Goal: Task Accomplishment & Management: Use online tool/utility

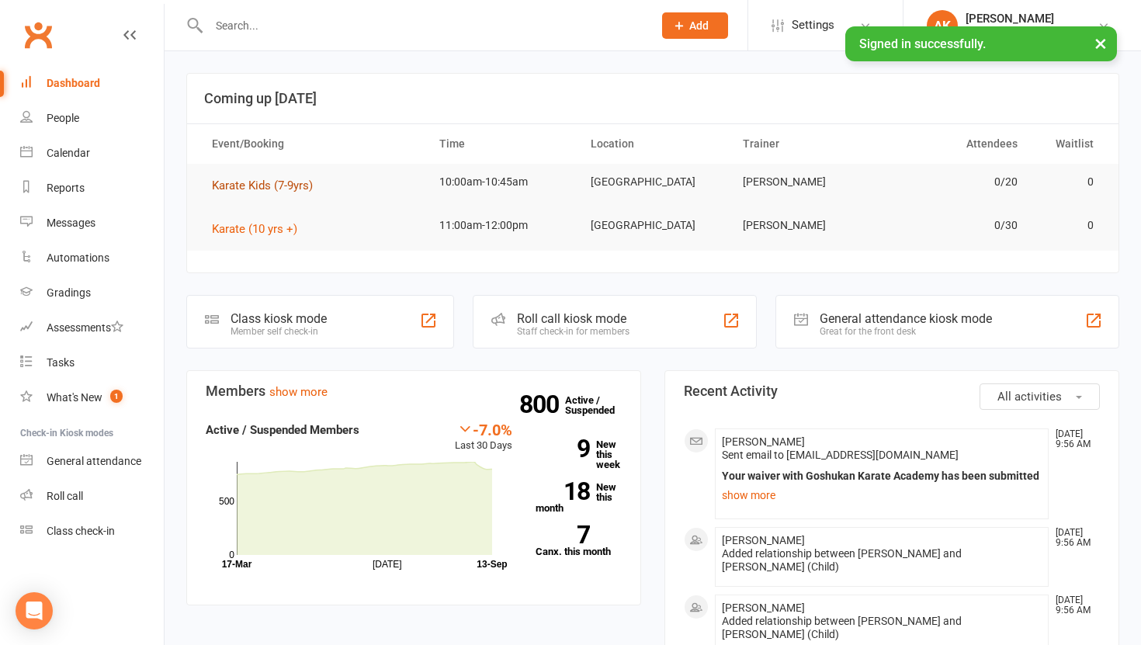
click at [248, 182] on span "Karate Kids (7-9yrs)" at bounding box center [262, 186] width 101 height 14
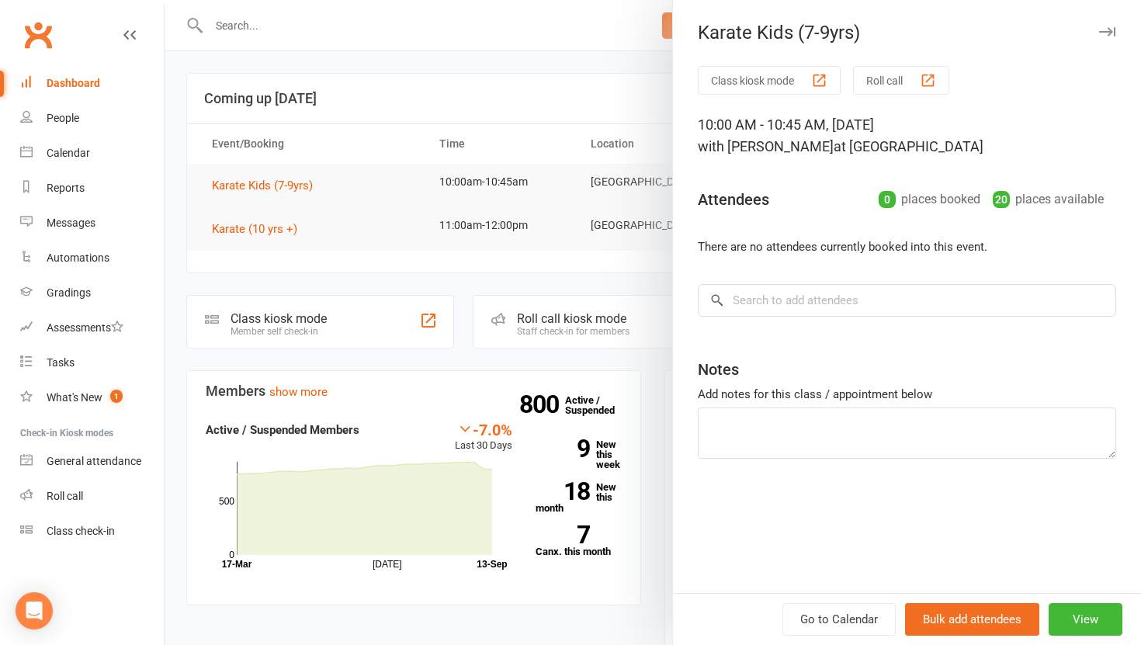
click at [794, 71] on button "Class kiosk mode" at bounding box center [769, 80] width 143 height 29
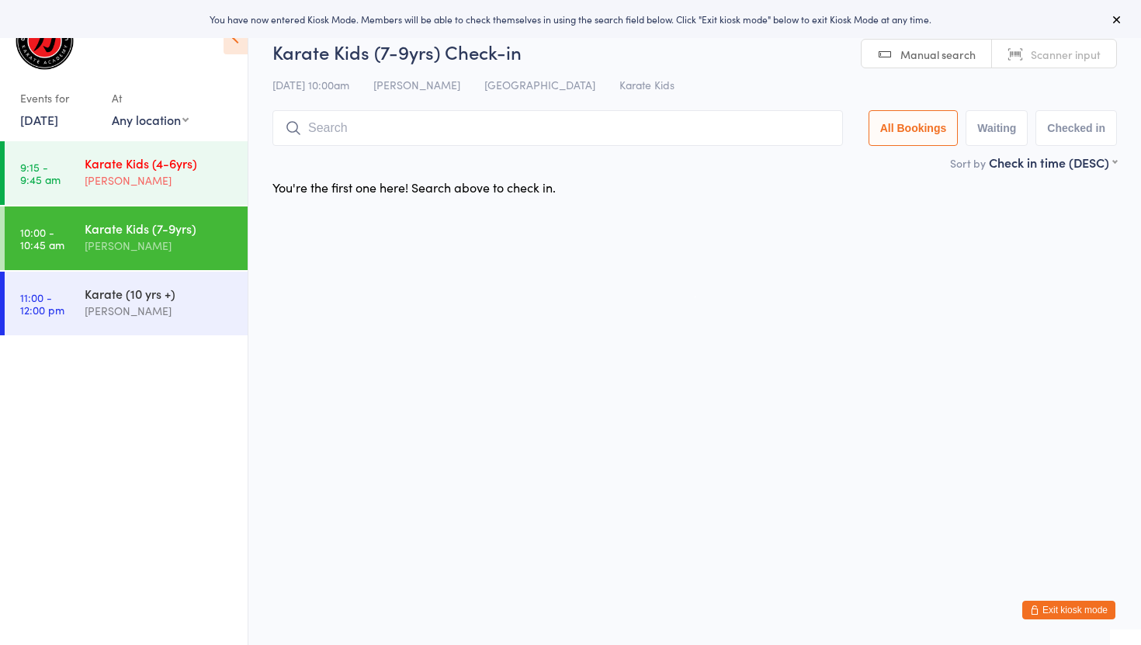
click at [138, 154] on div "Karate Kids (4-6yrs)" at bounding box center [160, 162] width 150 height 17
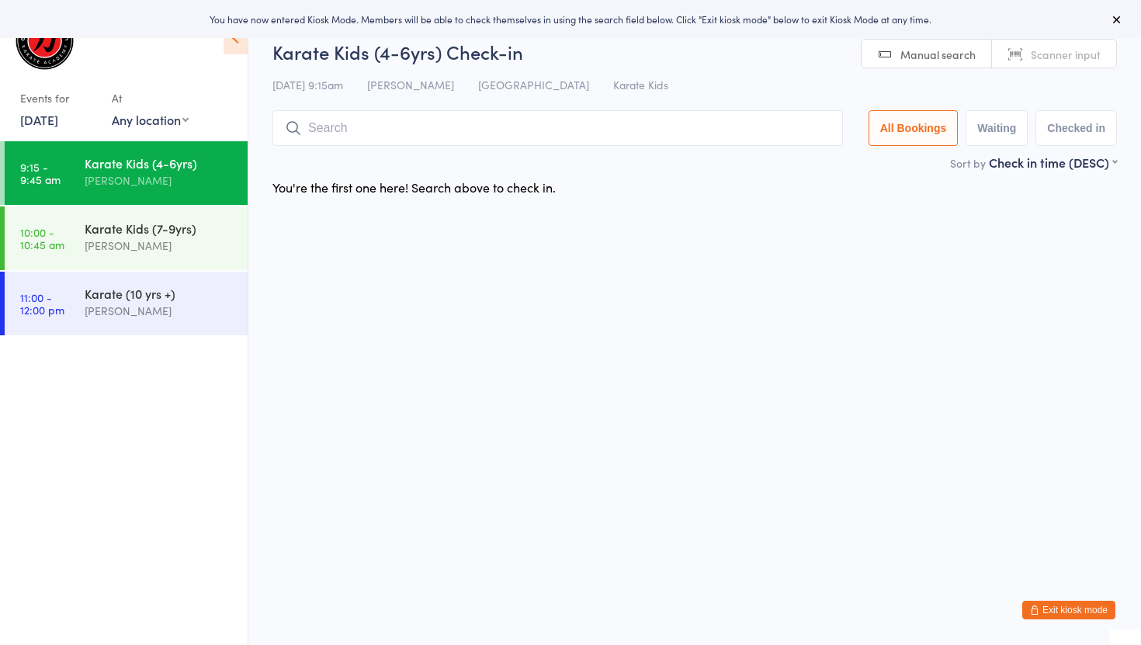
click at [331, 134] on input "search" at bounding box center [557, 128] width 571 height 36
type input "aarna"
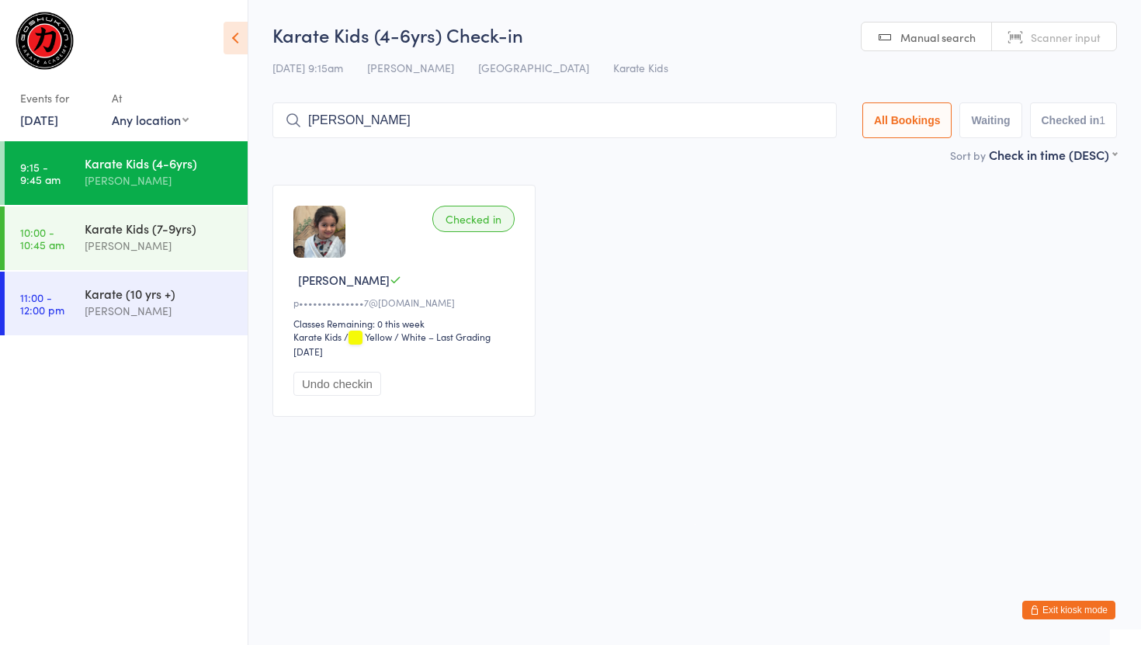
type input "zaydan"
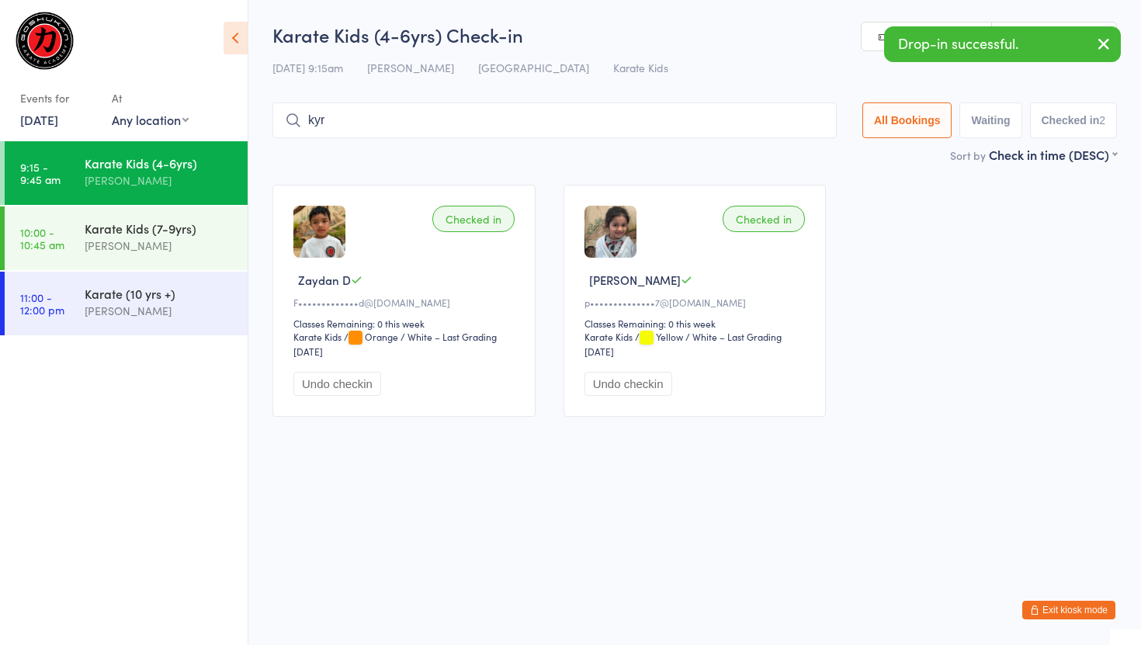
type input "[MEDICAL_DATA]"
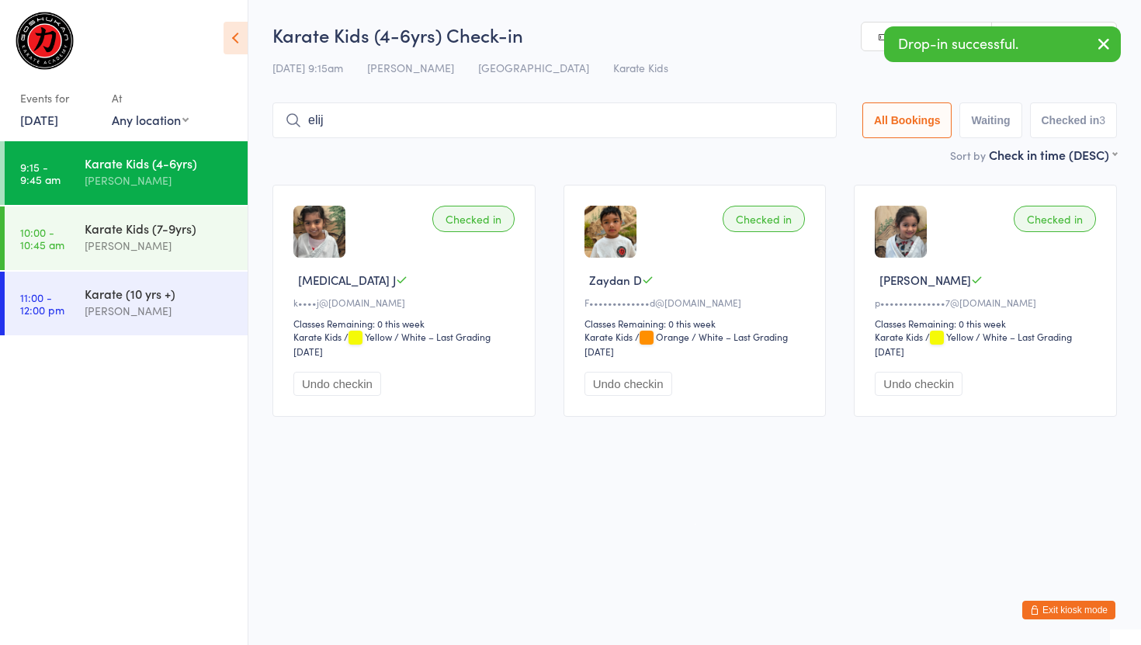
type input "elija"
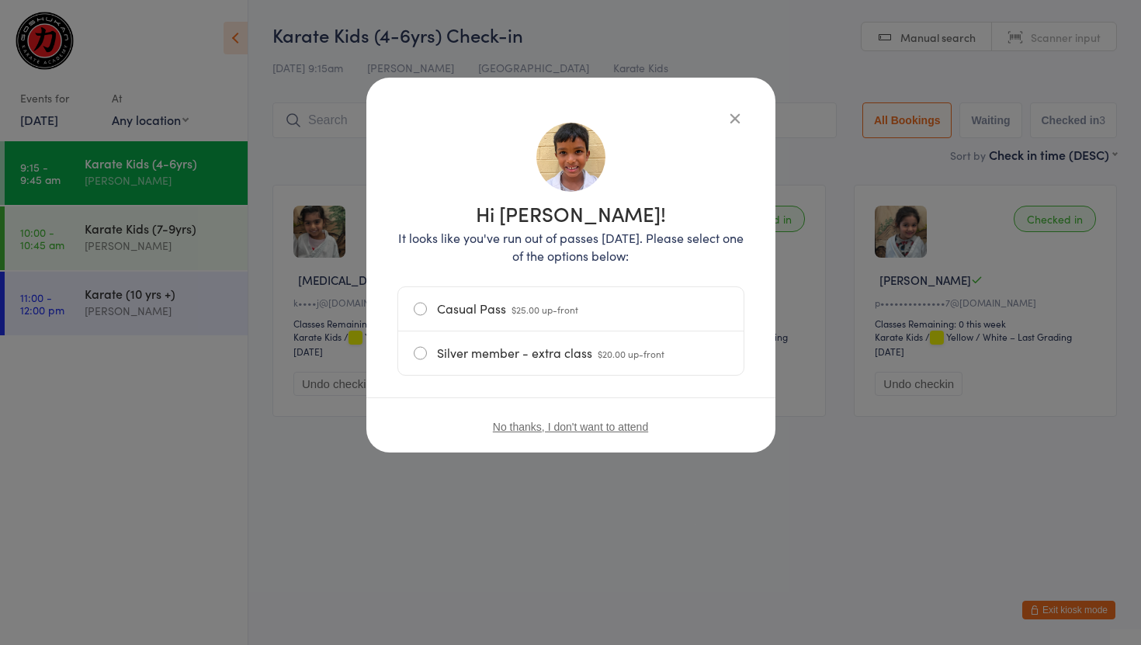
click at [738, 113] on icon "button" at bounding box center [735, 117] width 17 height 17
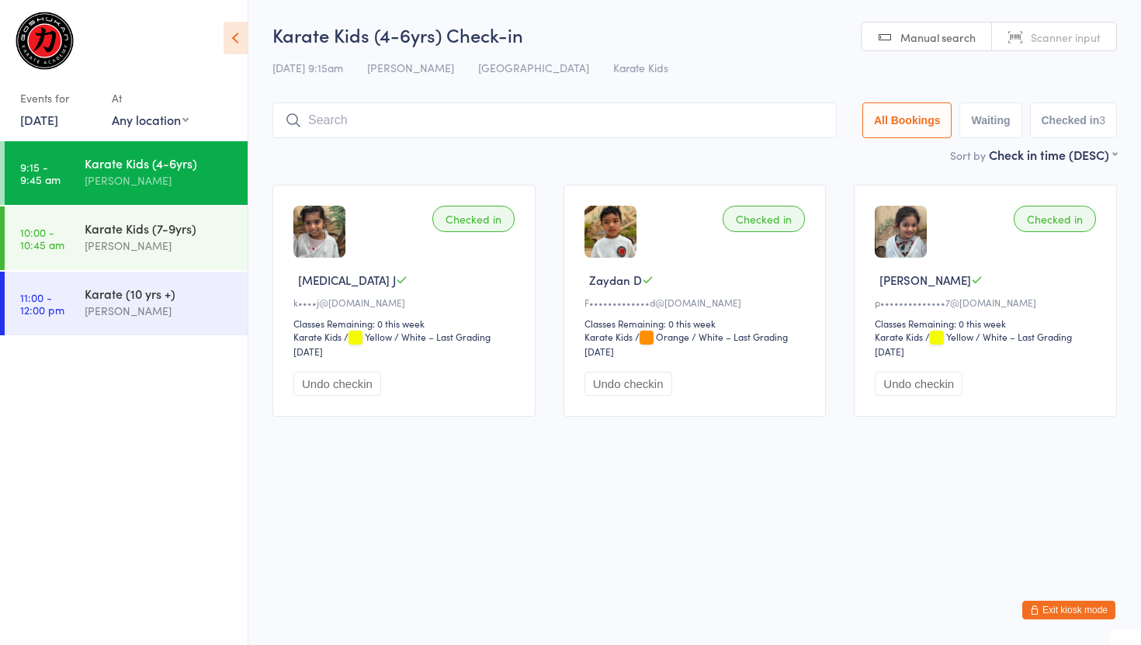
click at [682, 121] on input "search" at bounding box center [554, 120] width 564 height 36
type input "[PERSON_NAME]"
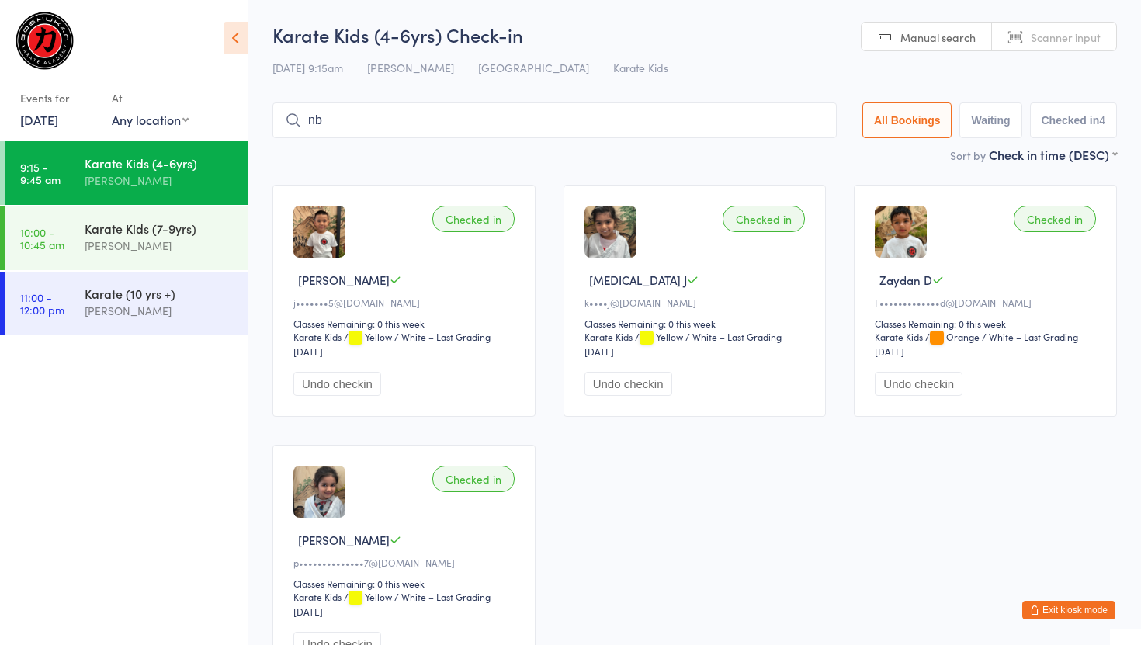
type input "n"
type input "branson"
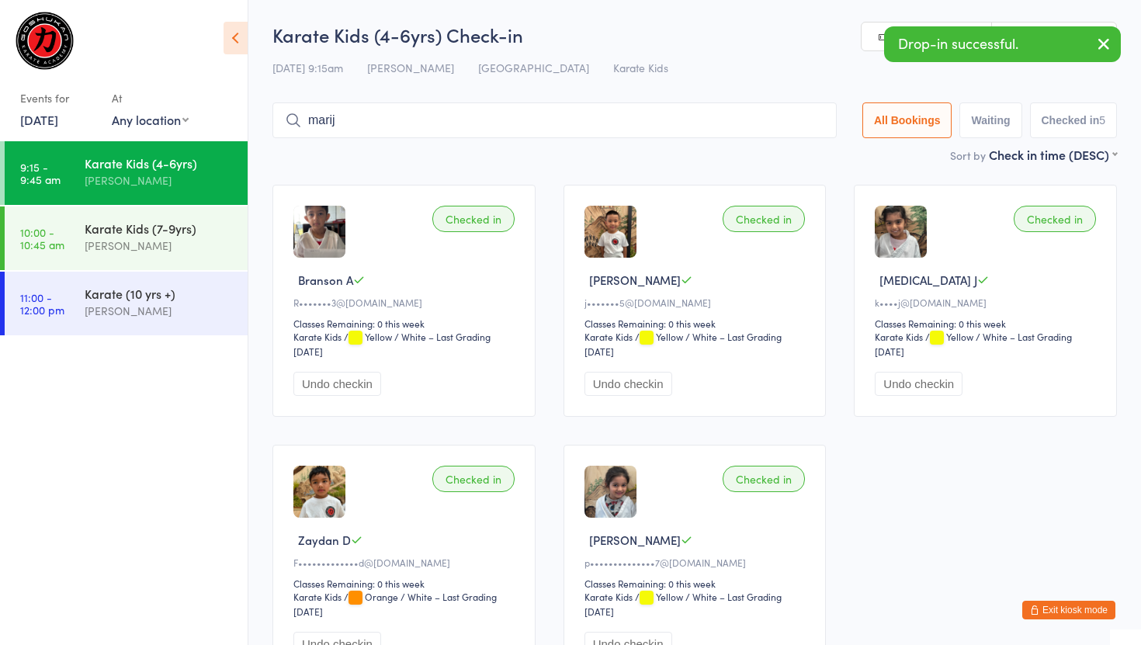
type input "[PERSON_NAME]"
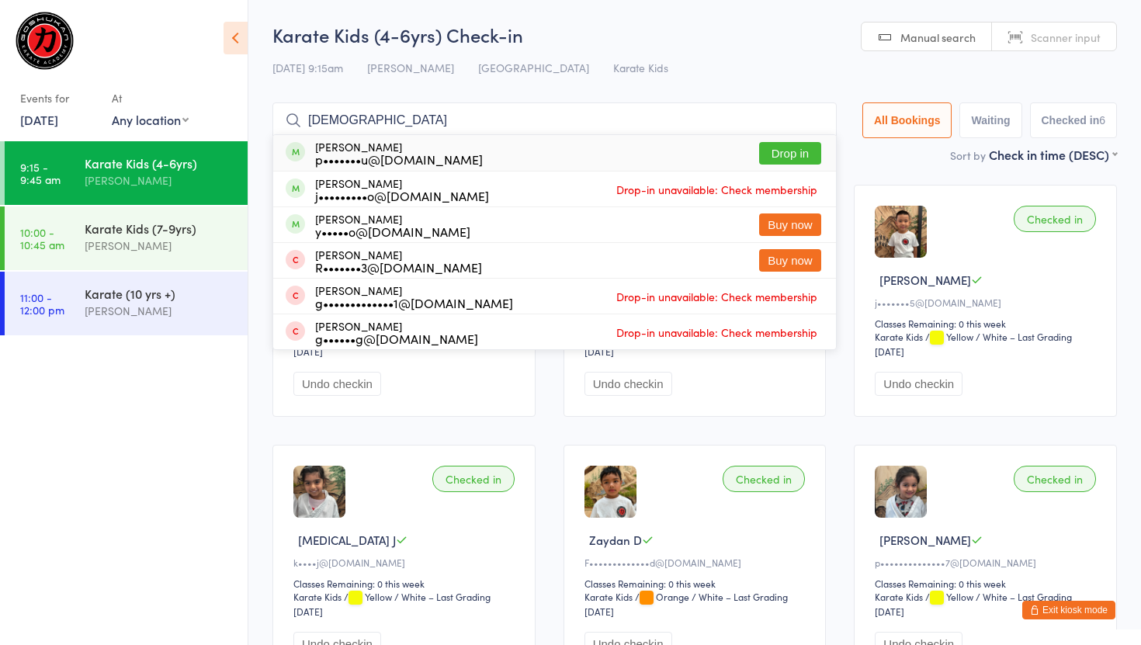
type input "[DEMOGRAPHIC_DATA]"
click at [600, 161] on div "[PERSON_NAME] p•••••••u@[DOMAIN_NAME] Drop in" at bounding box center [554, 153] width 563 height 36
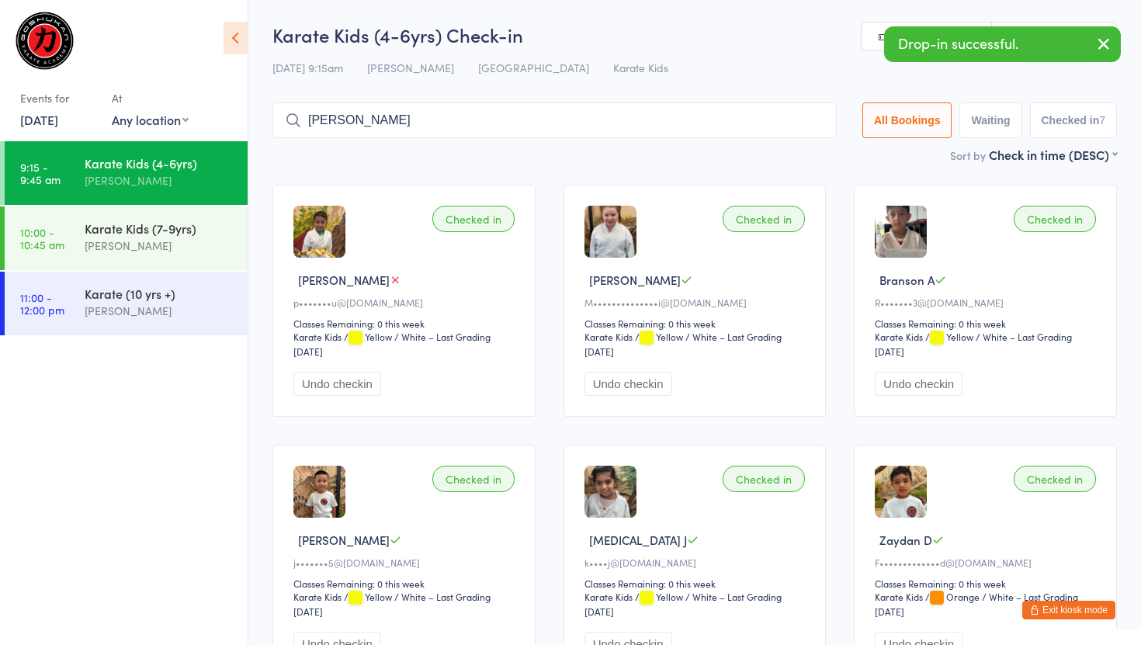
type input "hunter"
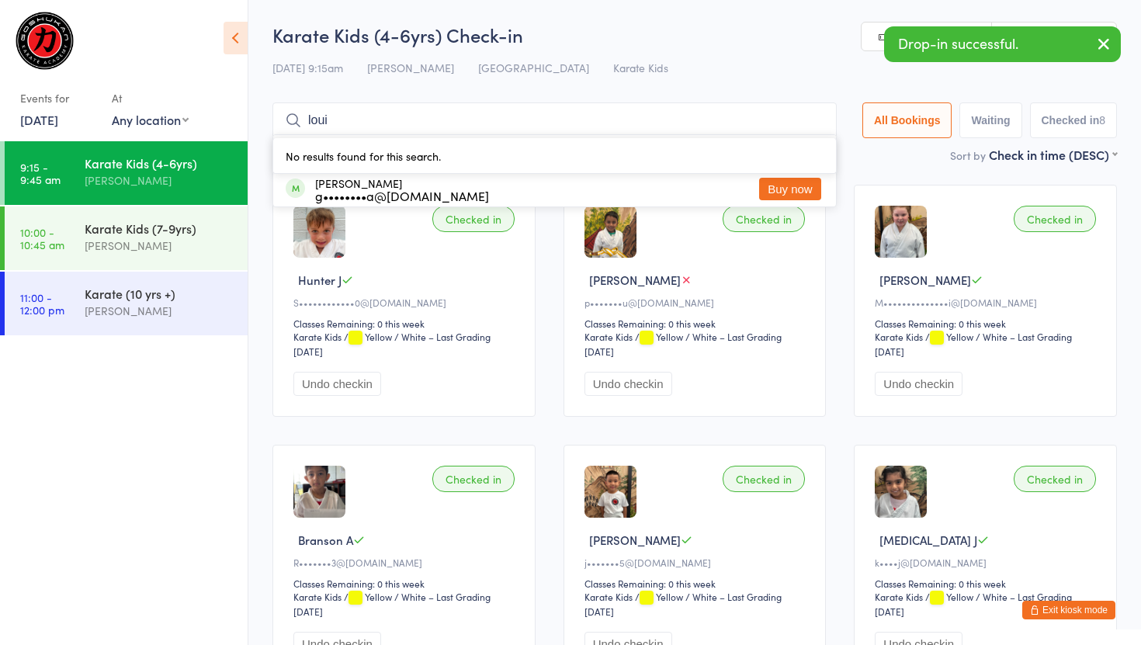
type input "louis"
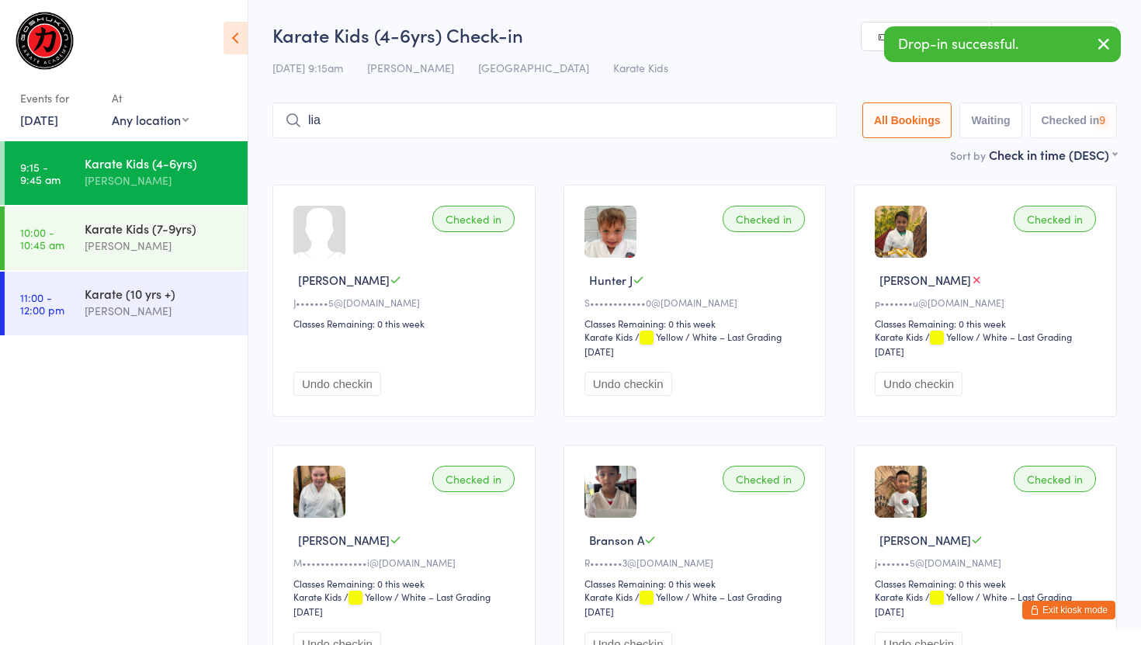
type input "[PERSON_NAME]"
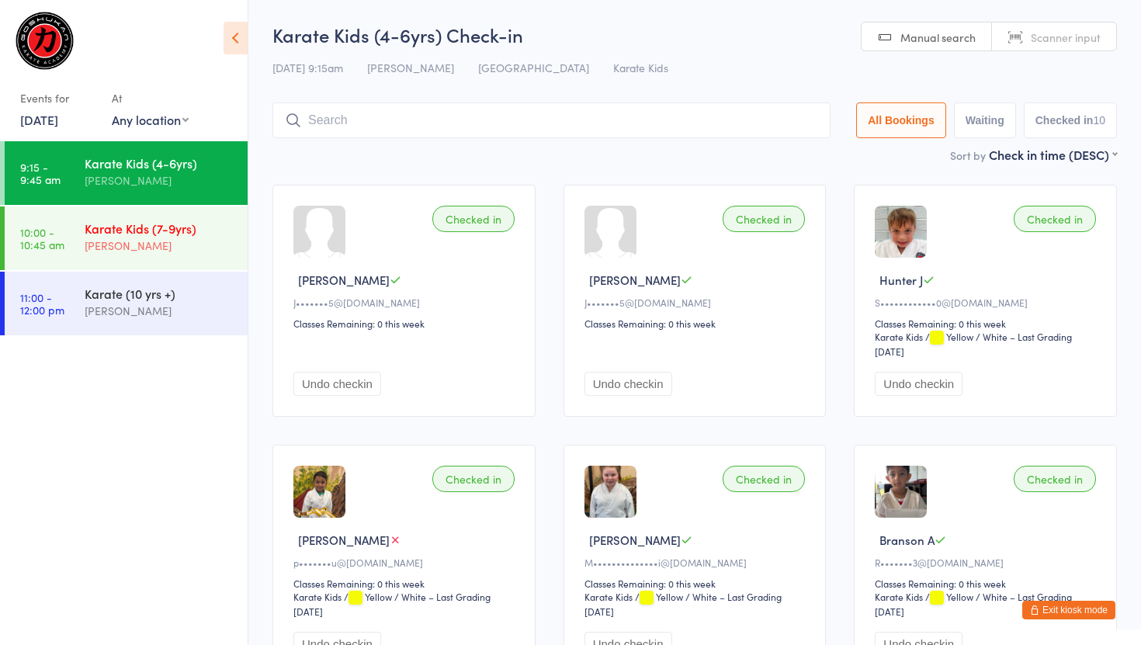
click at [197, 212] on div "Karate Kids (7-9yrs) [PERSON_NAME]" at bounding box center [166, 236] width 163 height 61
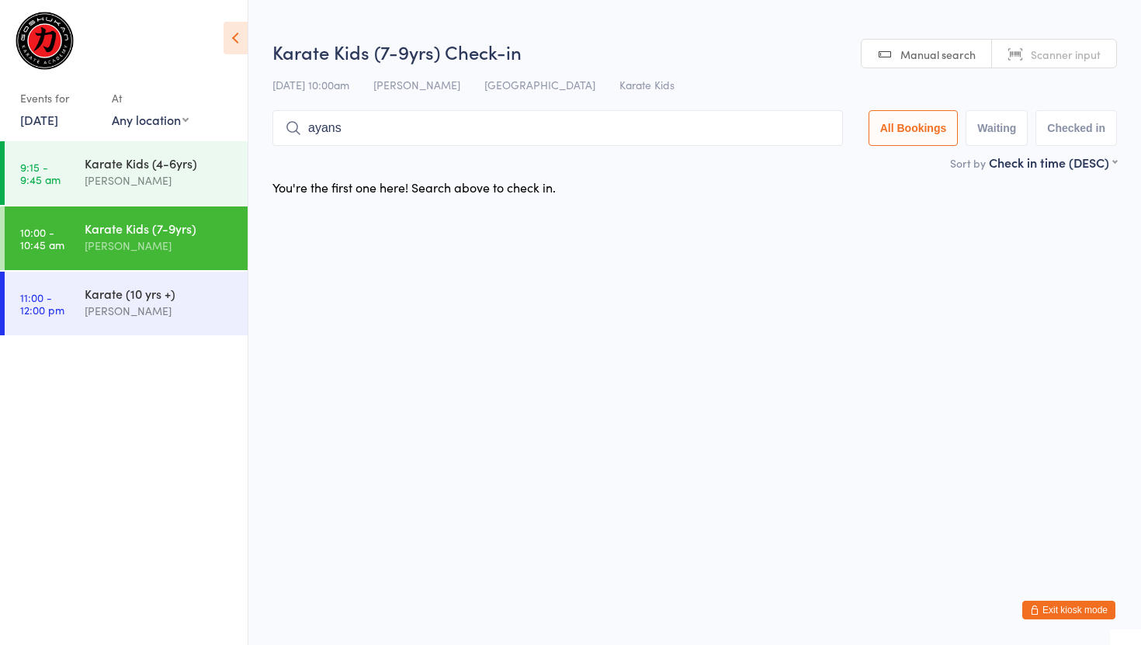
type input "ayansh"
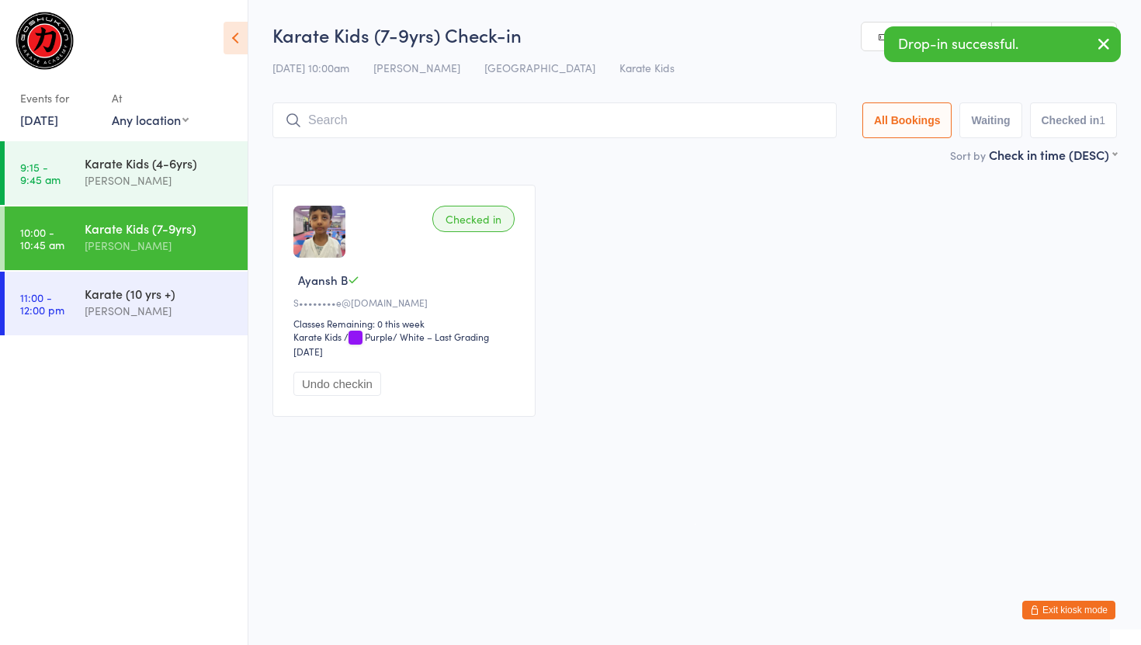
click at [351, 386] on button "Undo checkin" at bounding box center [337, 384] width 88 height 24
click at [416, 125] on input "search" at bounding box center [554, 120] width 564 height 36
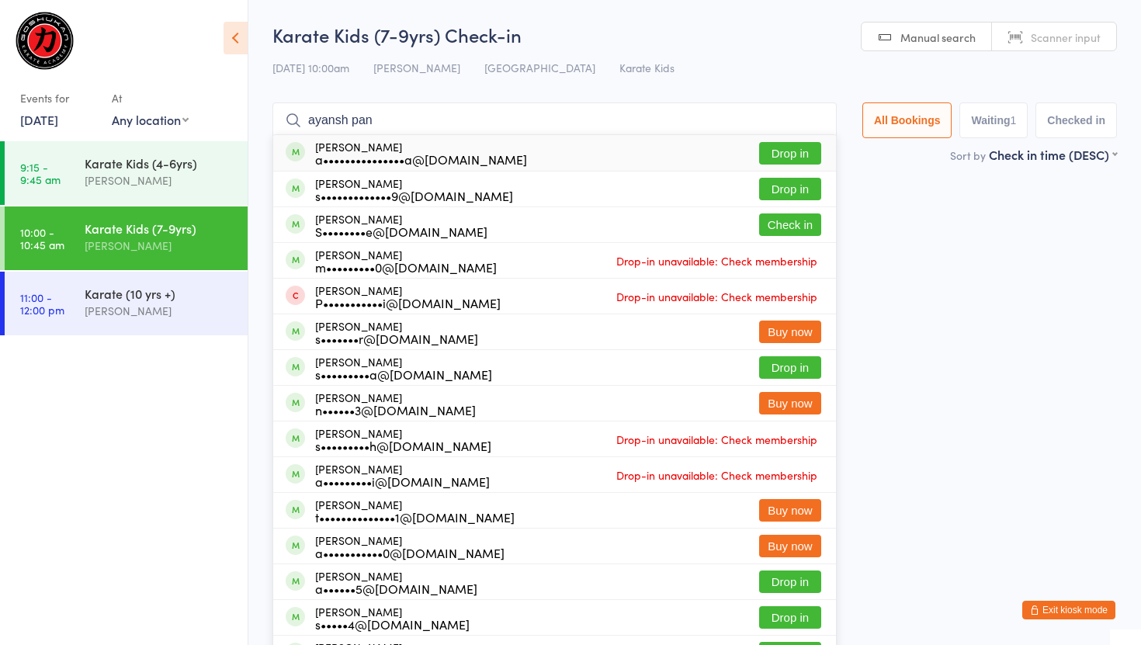
type input "ayansh pan"
click at [442, 150] on div "[PERSON_NAME] a•••••••••••••••a@[DOMAIN_NAME]" at bounding box center [421, 152] width 212 height 25
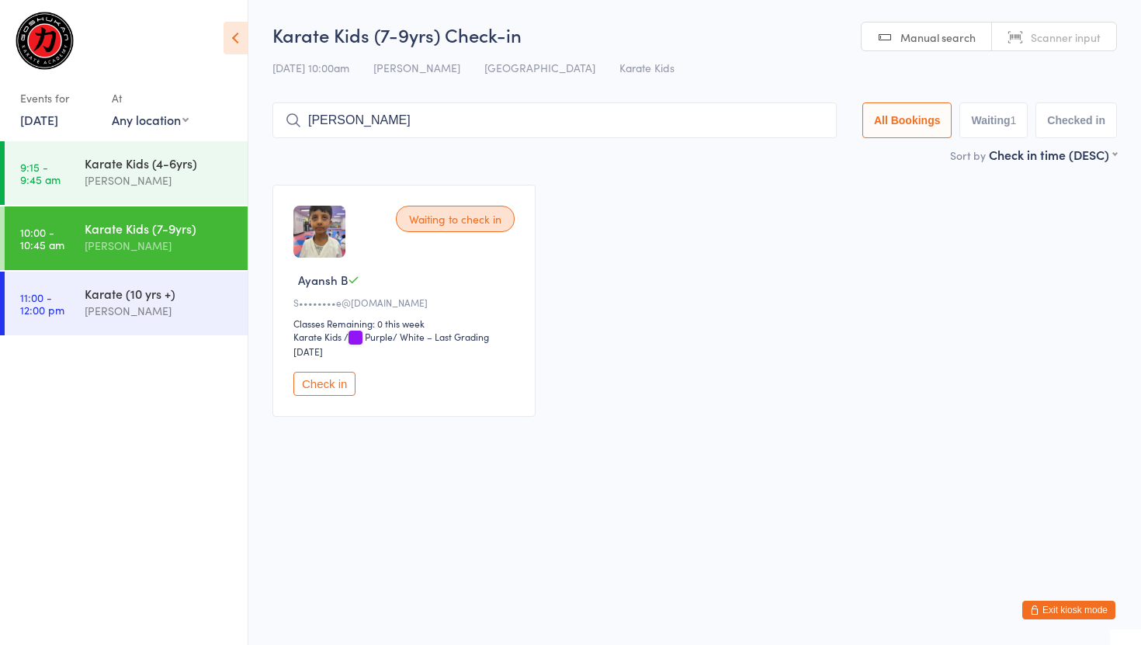
type input "[PERSON_NAME]"
click at [582, 293] on div "Waiting to check in Ayansh B S••••••••e@[DOMAIN_NAME] Classes Remaining: 0 this…" at bounding box center [694, 301] width 872 height 260
click at [421, 111] on input "[PERSON_NAME]" at bounding box center [554, 120] width 564 height 36
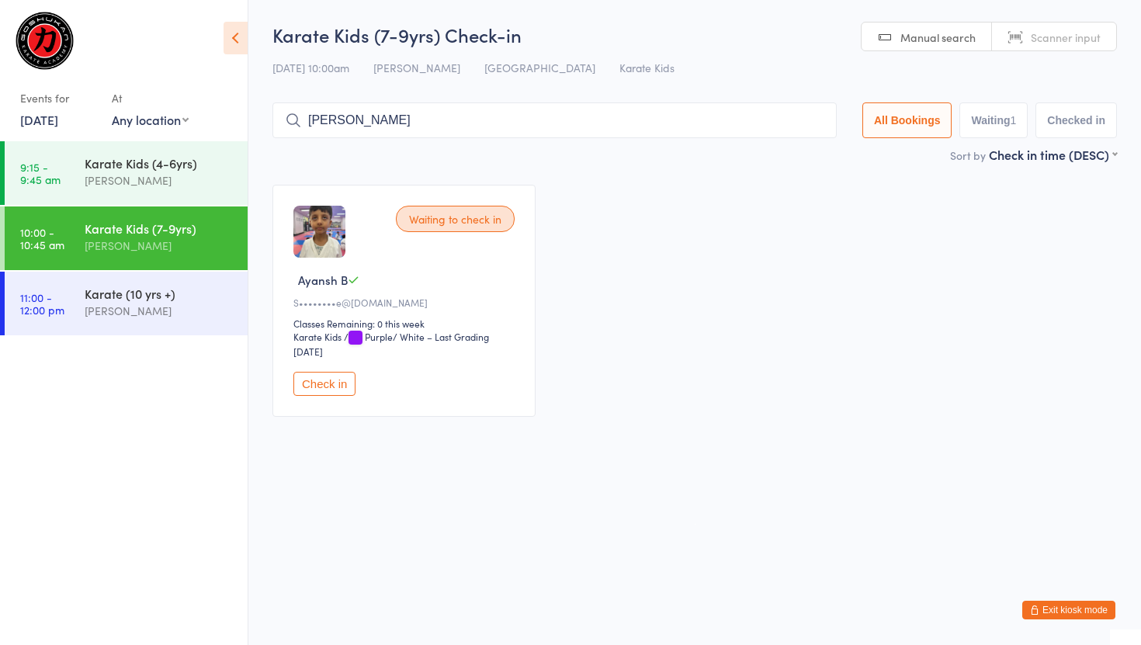
click at [421, 111] on input "[PERSON_NAME]" at bounding box center [554, 120] width 564 height 36
type input "[PERSON_NAME]"
